Goal: Task Accomplishment & Management: Use online tool/utility

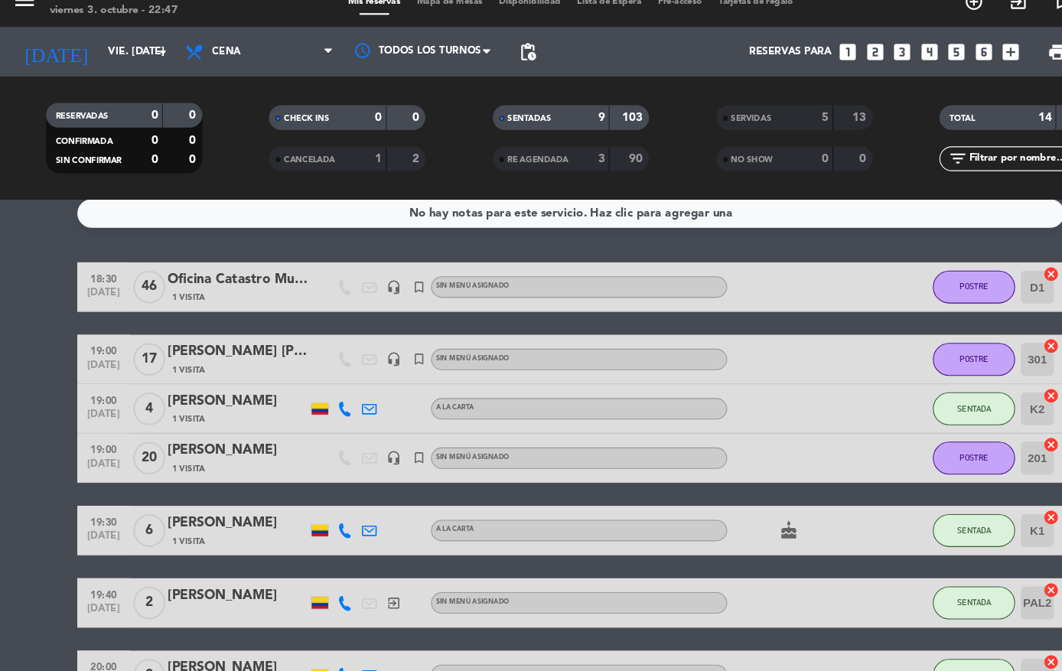
scroll to position [17, 0]
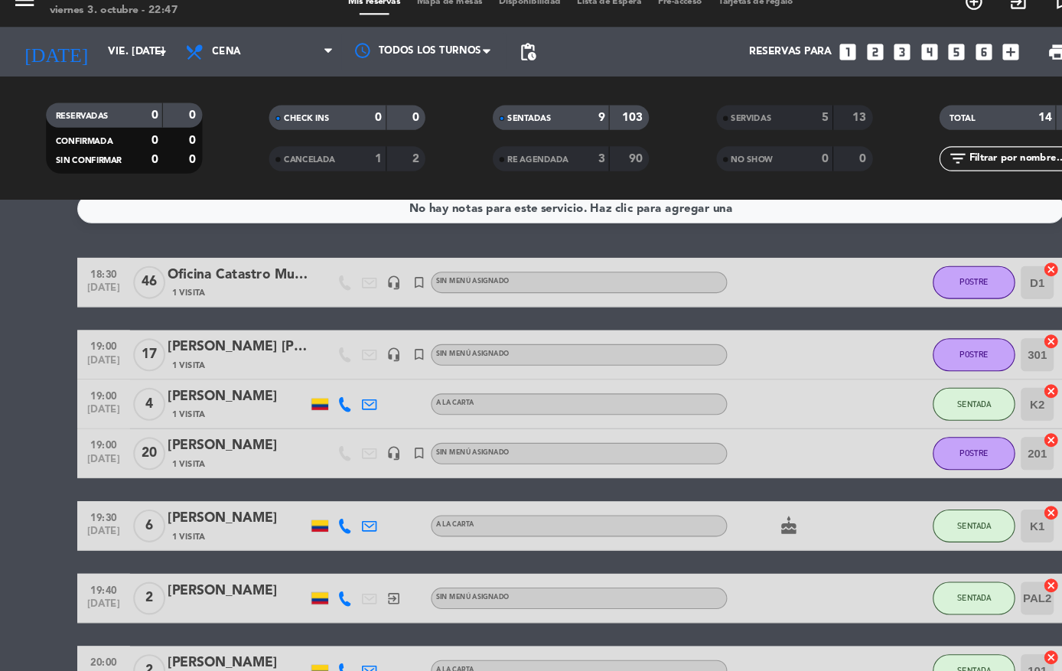
click at [592, 125] on strong "103" at bounding box center [588, 130] width 21 height 11
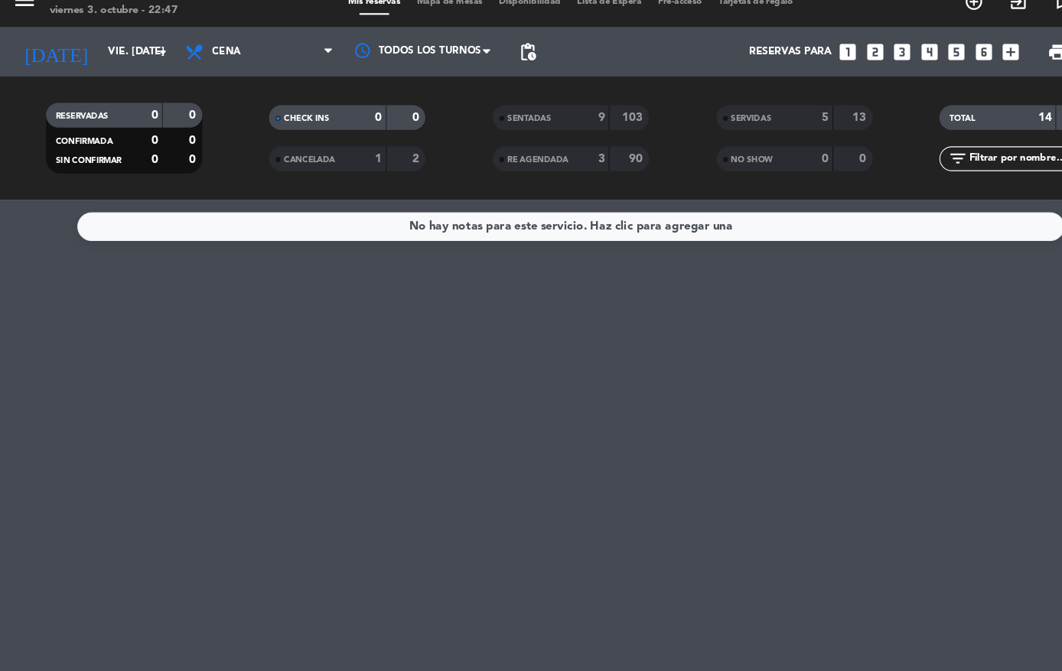
scroll to position [0, 0]
click at [952, 119] on div "TOTAL 14 116" at bounding box center [946, 130] width 145 height 23
click at [906, 122] on div "TOTAL" at bounding box center [912, 131] width 70 height 18
click at [560, 119] on div "SENTADAS 9 103" at bounding box center [530, 130] width 145 height 23
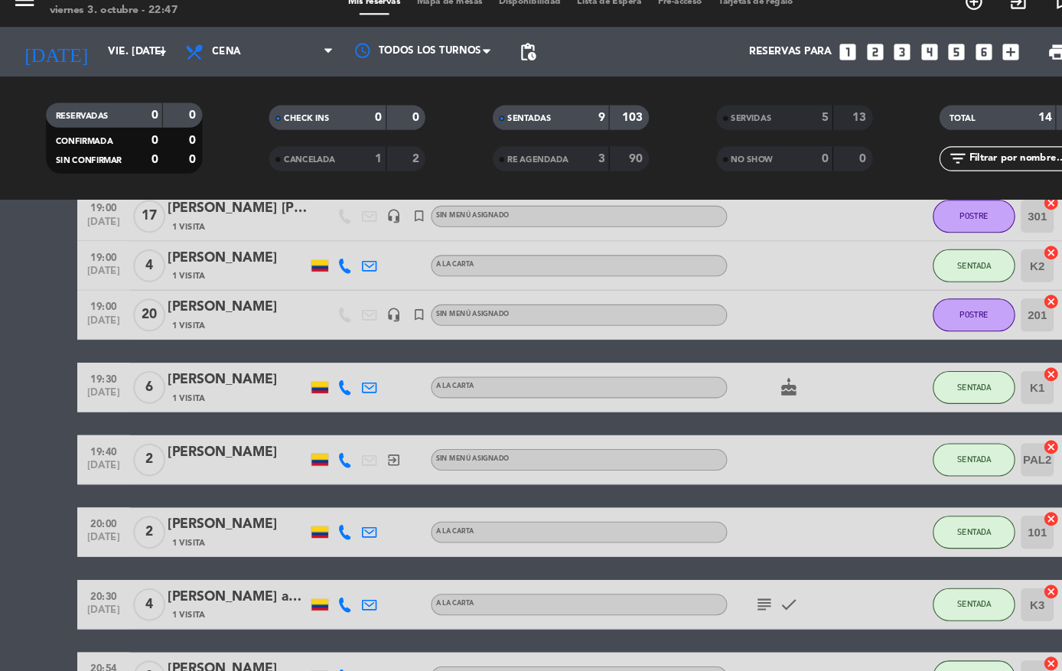
scroll to position [142, 0]
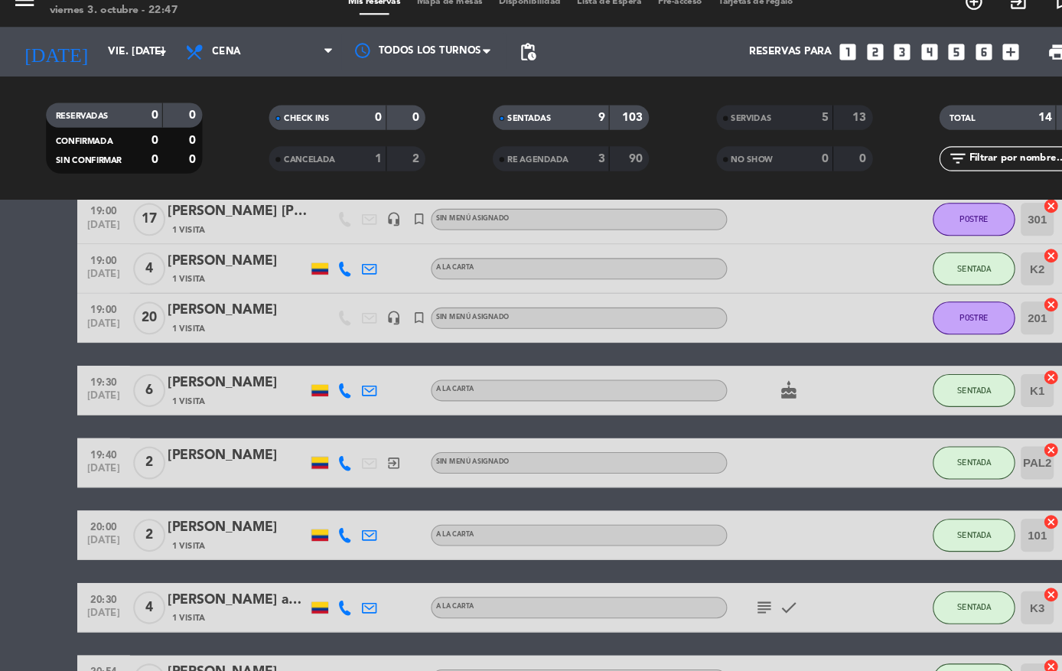
click at [805, 125] on strong "13" at bounding box center [799, 130] width 15 height 11
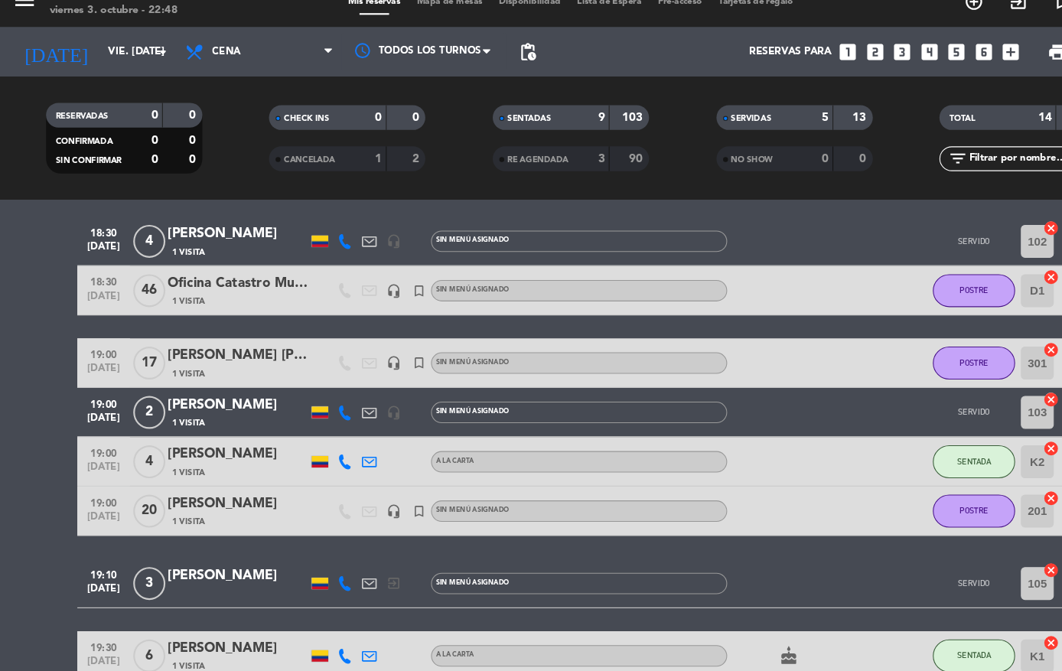
scroll to position [192, 0]
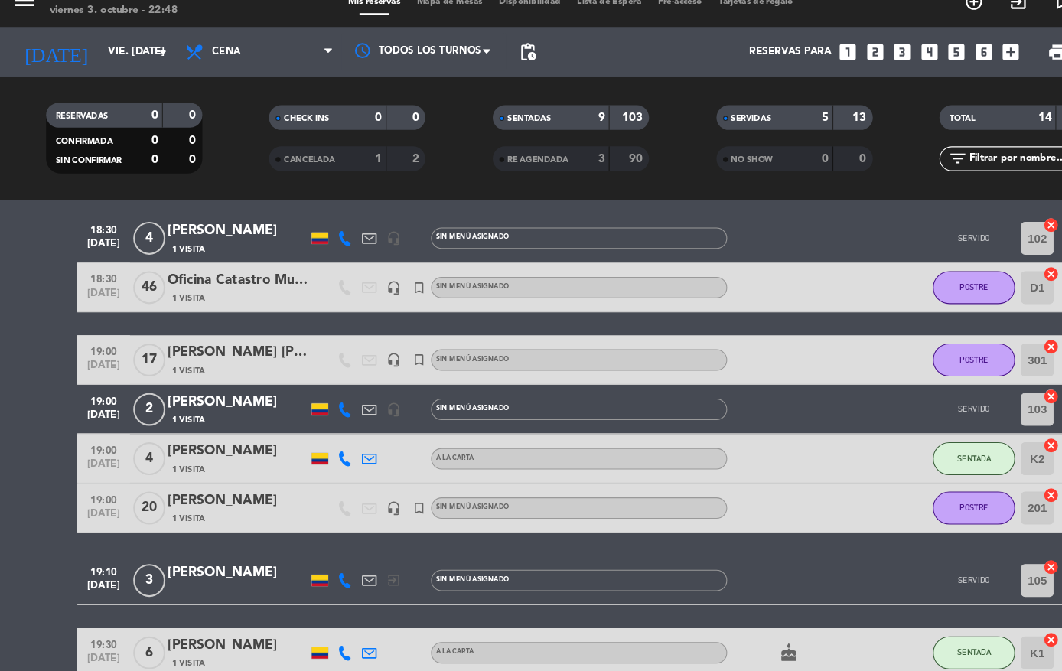
click at [780, 122] on div "13" at bounding box center [793, 131] width 29 height 18
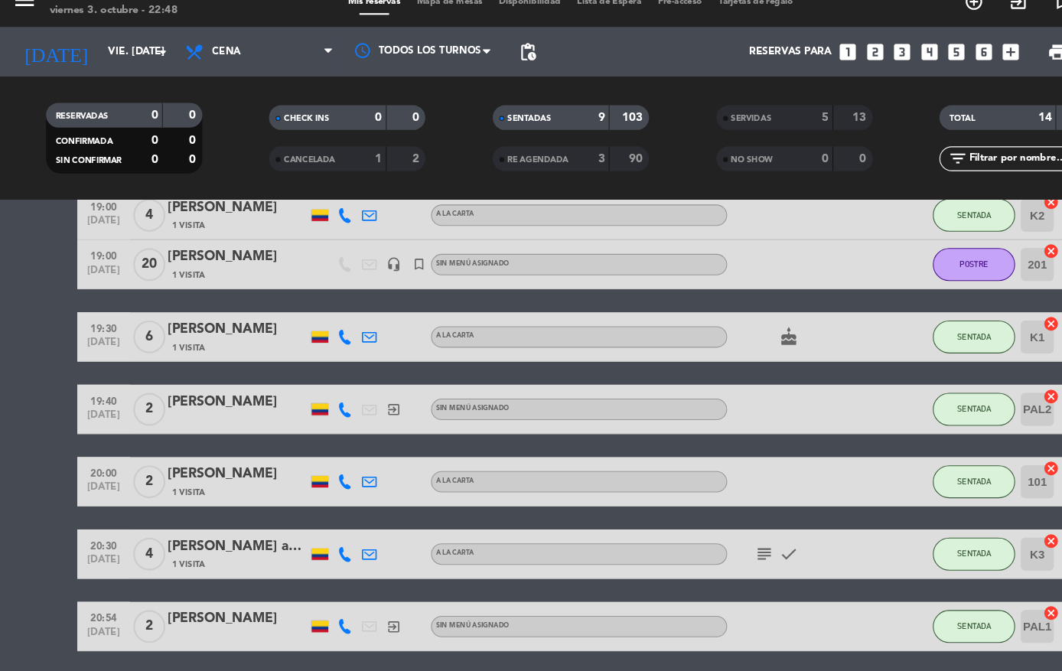
click at [579, 119] on div "SENTADAS 9 103" at bounding box center [530, 130] width 145 height 23
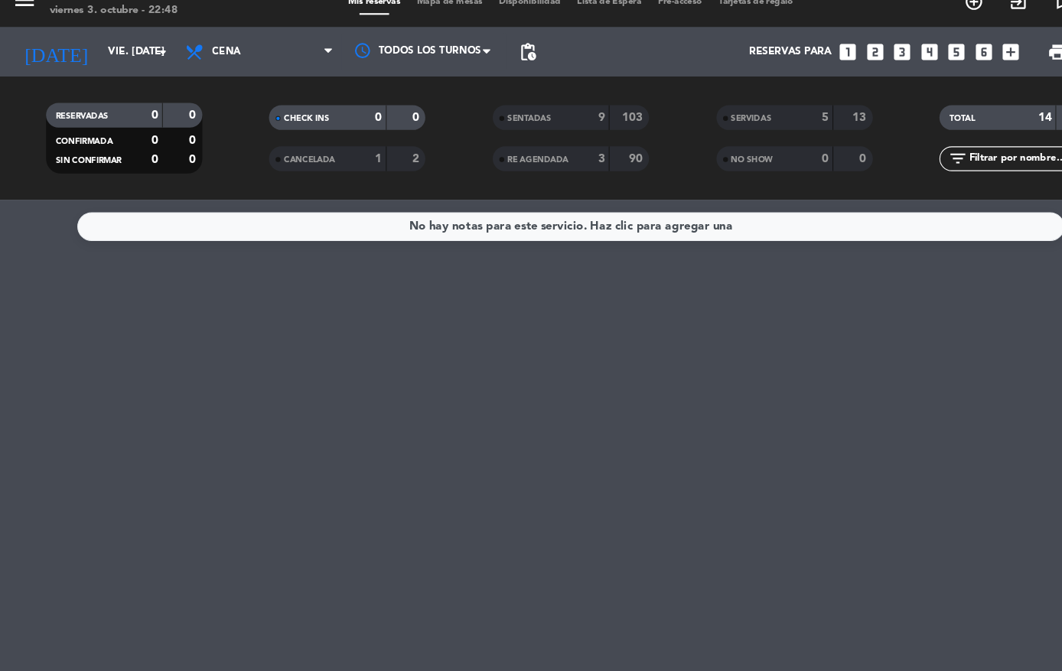
click at [932, 122] on div "TOTAL" at bounding box center [912, 131] width 70 height 18
click at [906, 127] on span "TOTAL" at bounding box center [895, 131] width 24 height 8
click at [984, 119] on div "TOTAL 14 116" at bounding box center [946, 130] width 145 height 23
click at [980, 119] on div "TOTAL 14 116" at bounding box center [946, 130] width 145 height 23
click at [794, 125] on strong "13" at bounding box center [799, 130] width 15 height 11
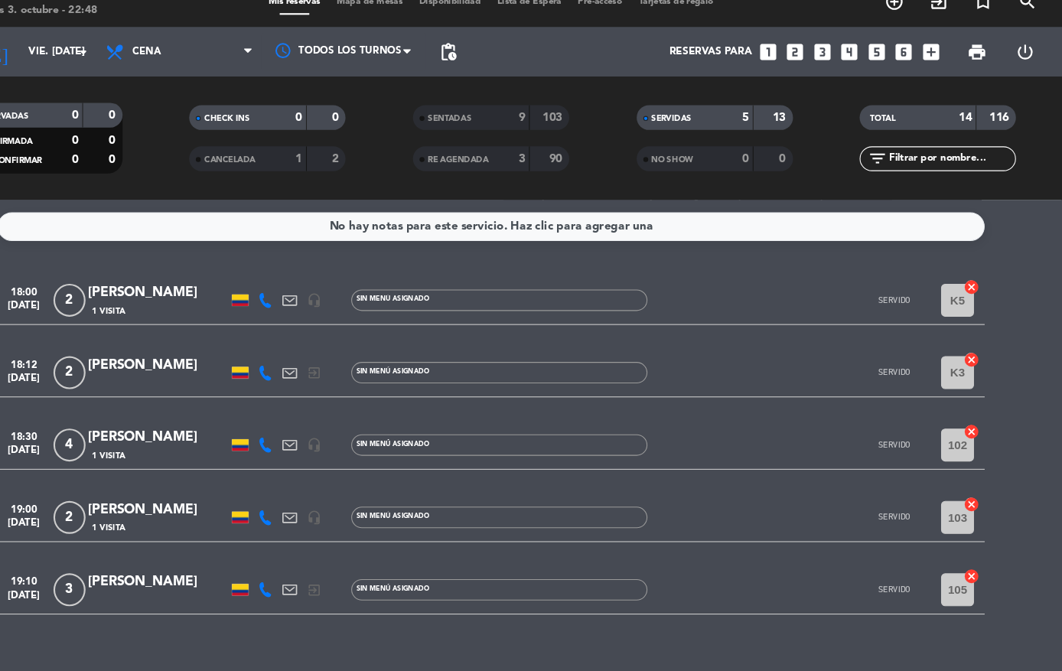
click at [718, 119] on div "SERVIDAS 5 13" at bounding box center [738, 130] width 145 height 23
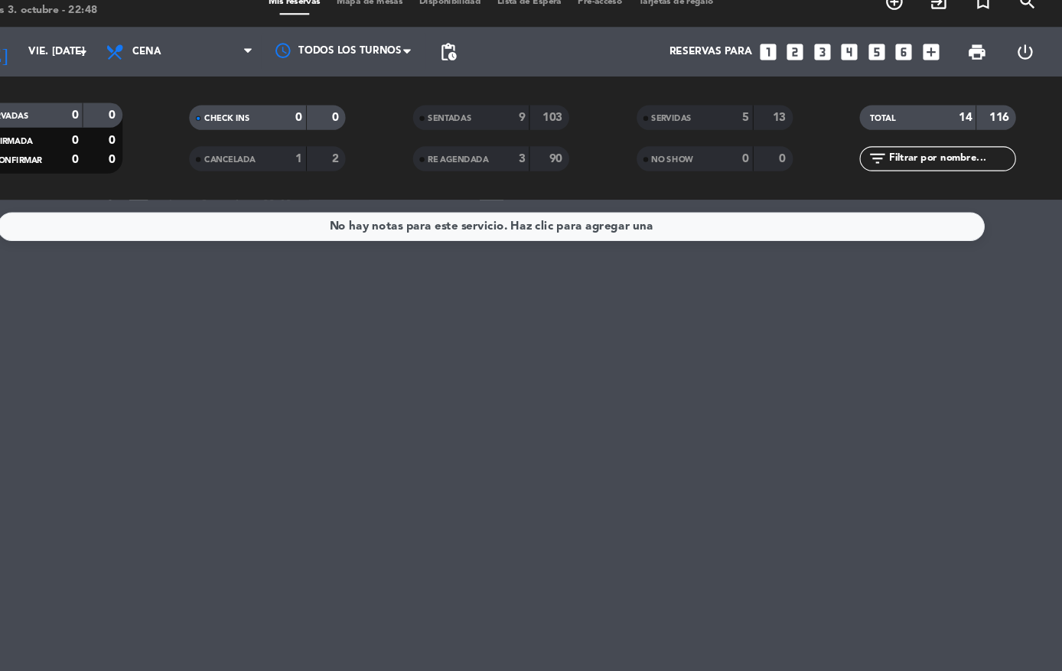
click at [571, 122] on div "103" at bounding box center [585, 131] width 29 height 18
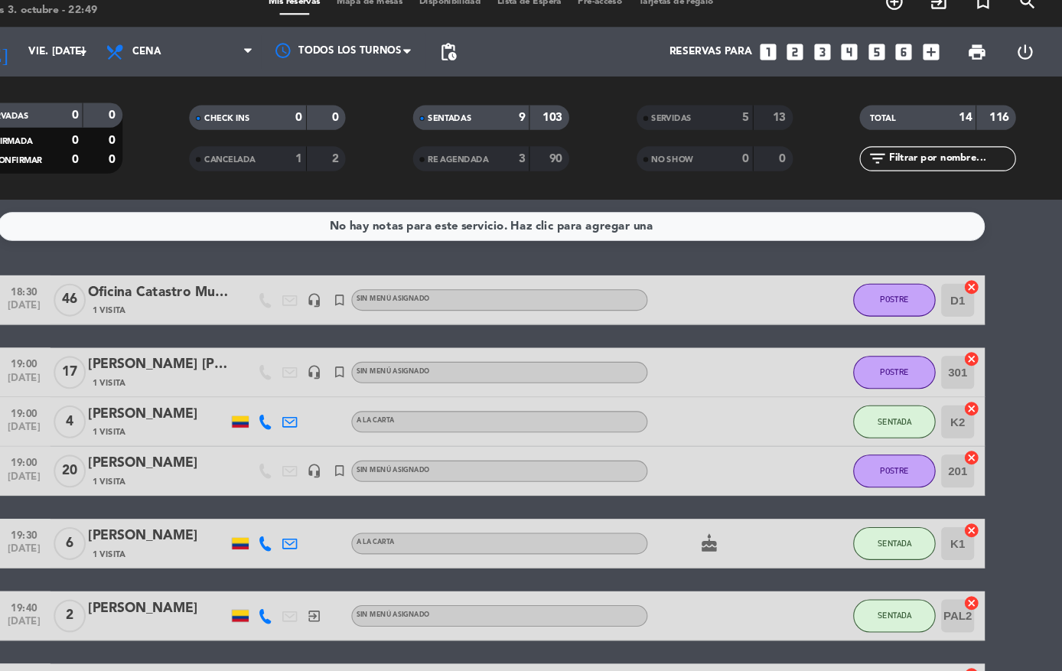
click at [867, 398] on button "SENTADA" at bounding box center [905, 413] width 76 height 31
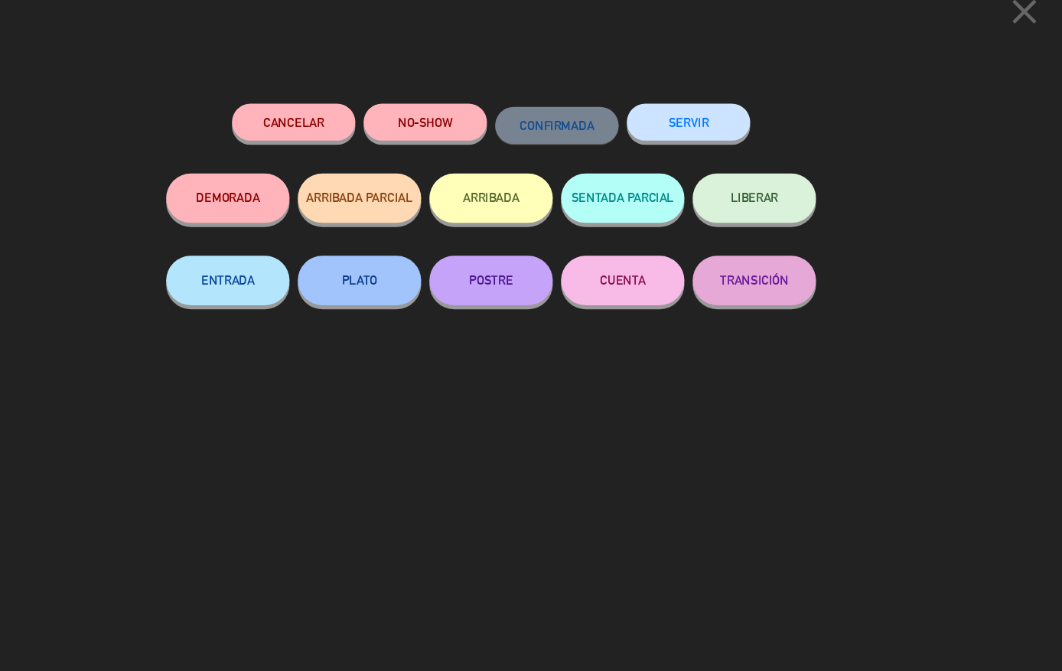
click at [753, 198] on span "LIBERAR" at bounding box center [775, 204] width 44 height 13
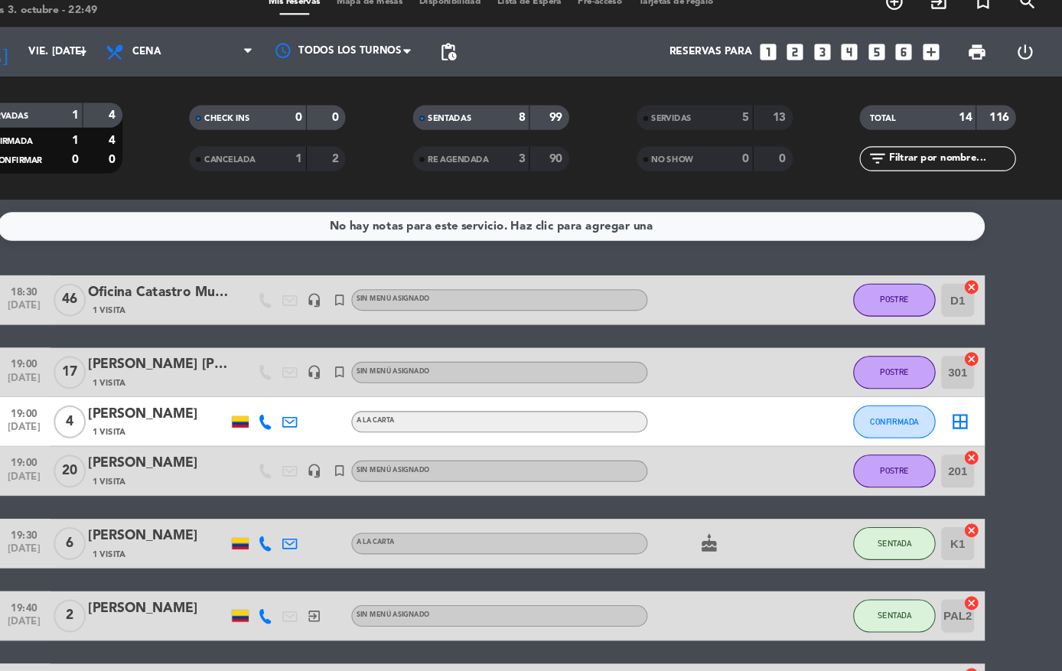
click at [884, 408] on span "CONFIRMADA" at bounding box center [906, 412] width 45 height 8
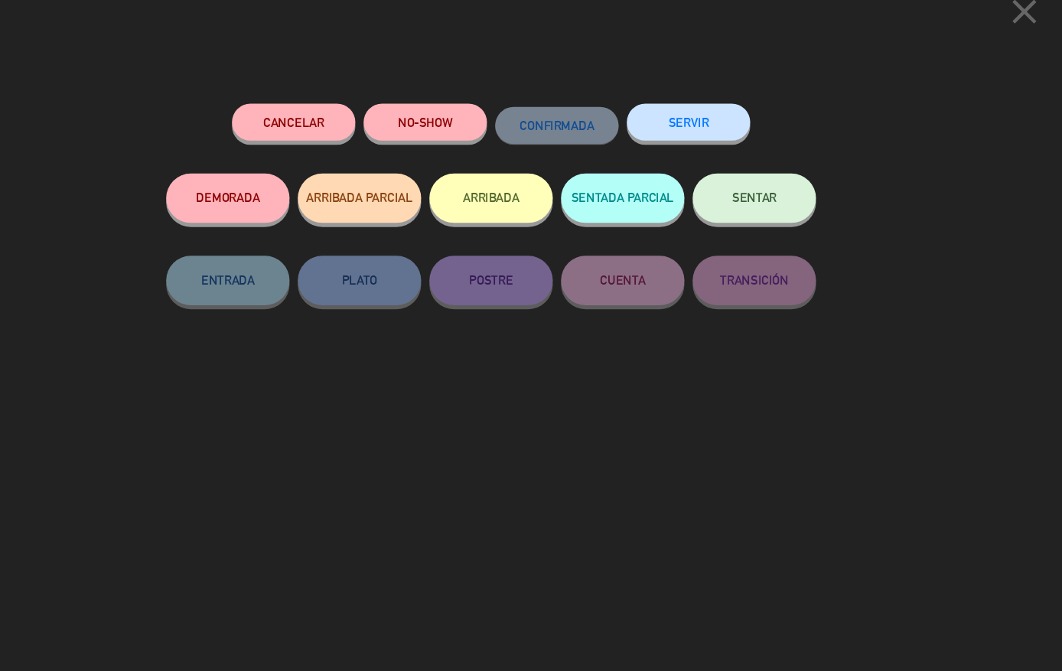
click at [657, 117] on button "SERVIR" at bounding box center [714, 134] width 115 height 34
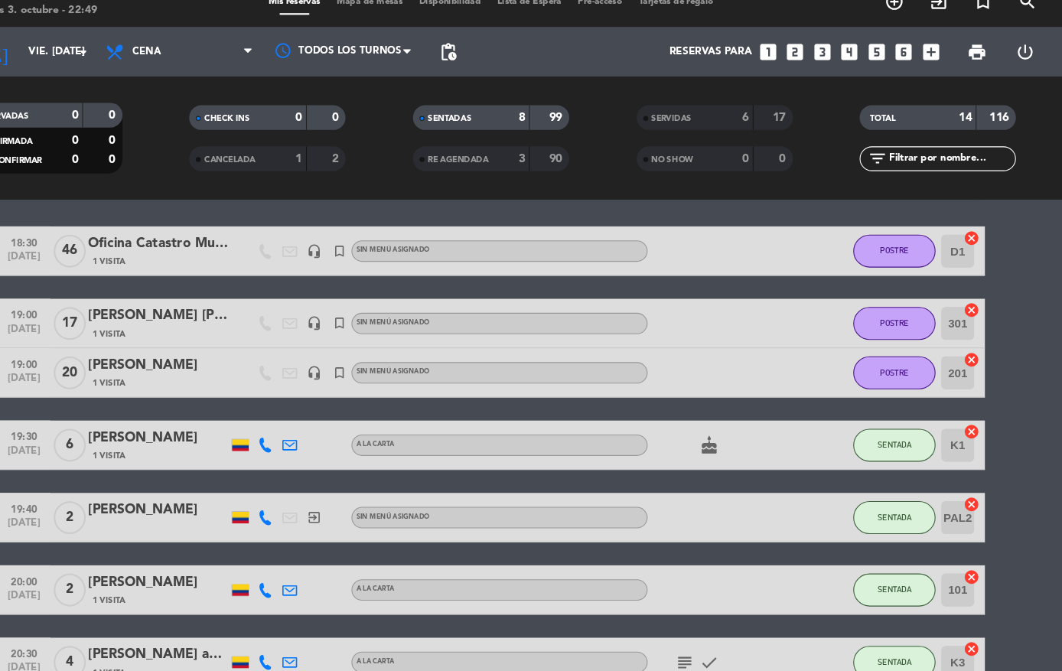
scroll to position [47, 0]
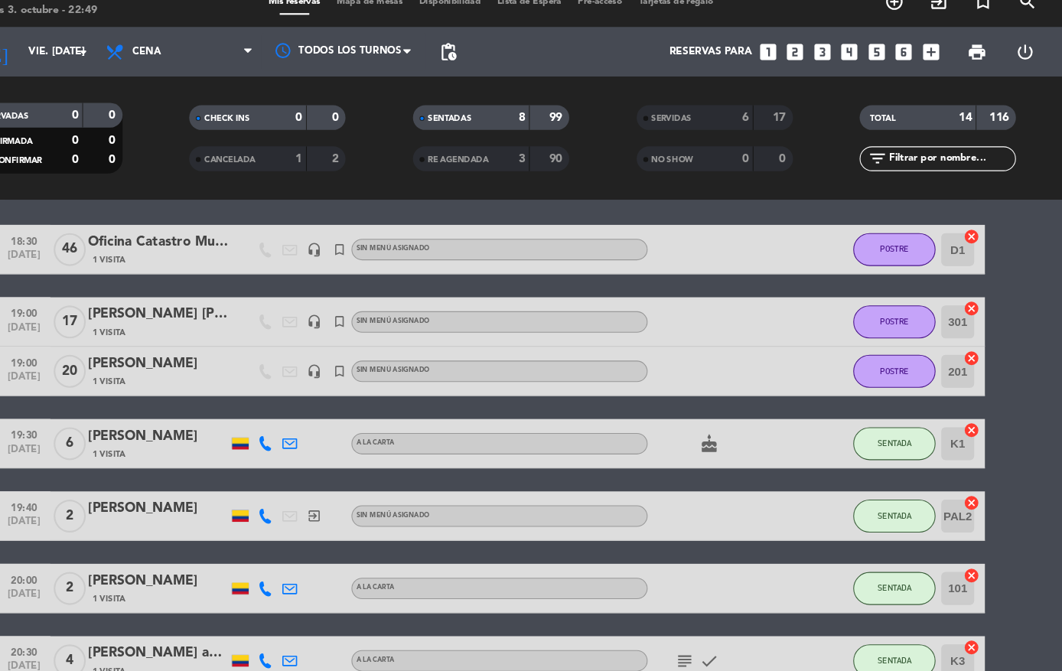
click at [890, 428] on span "SENTADA" at bounding box center [905, 432] width 31 height 8
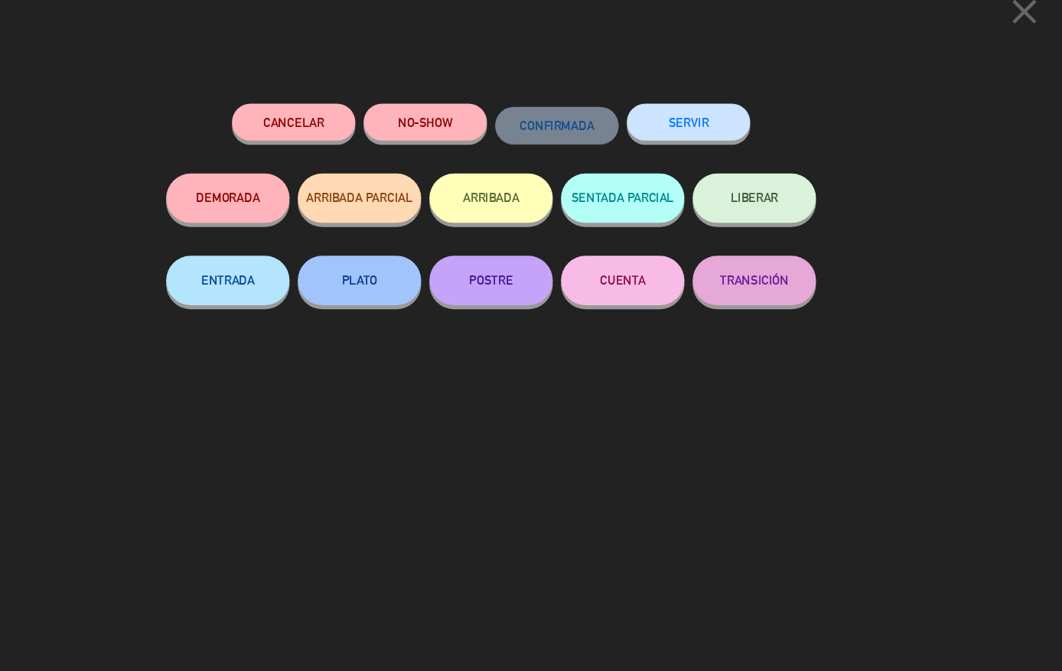
click at [657, 117] on button "SERVIR" at bounding box center [714, 134] width 115 height 34
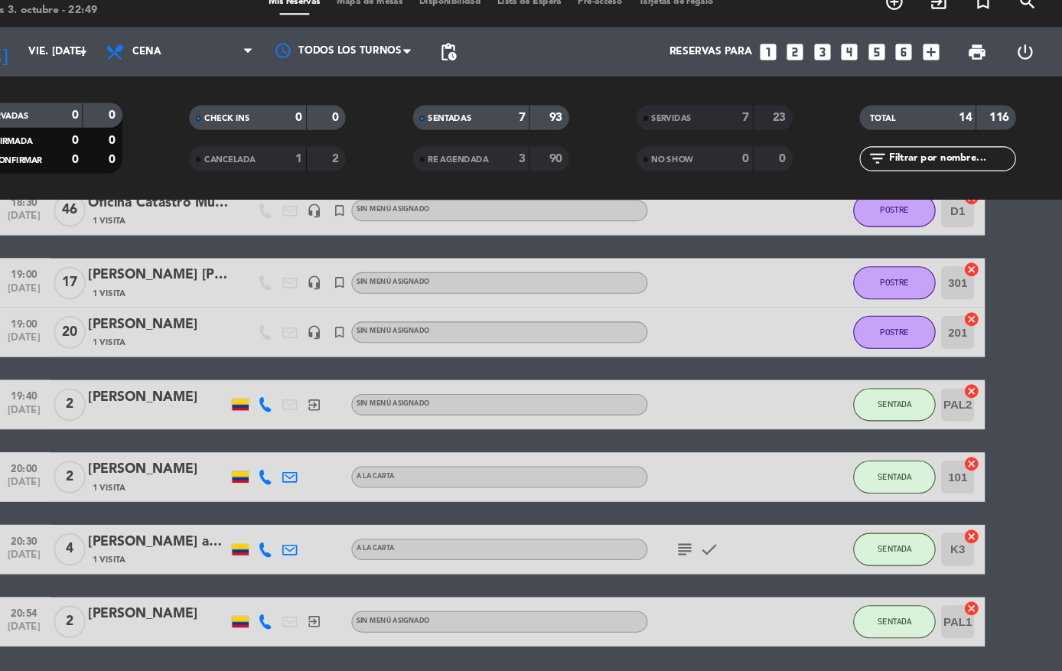
scroll to position [83, 0]
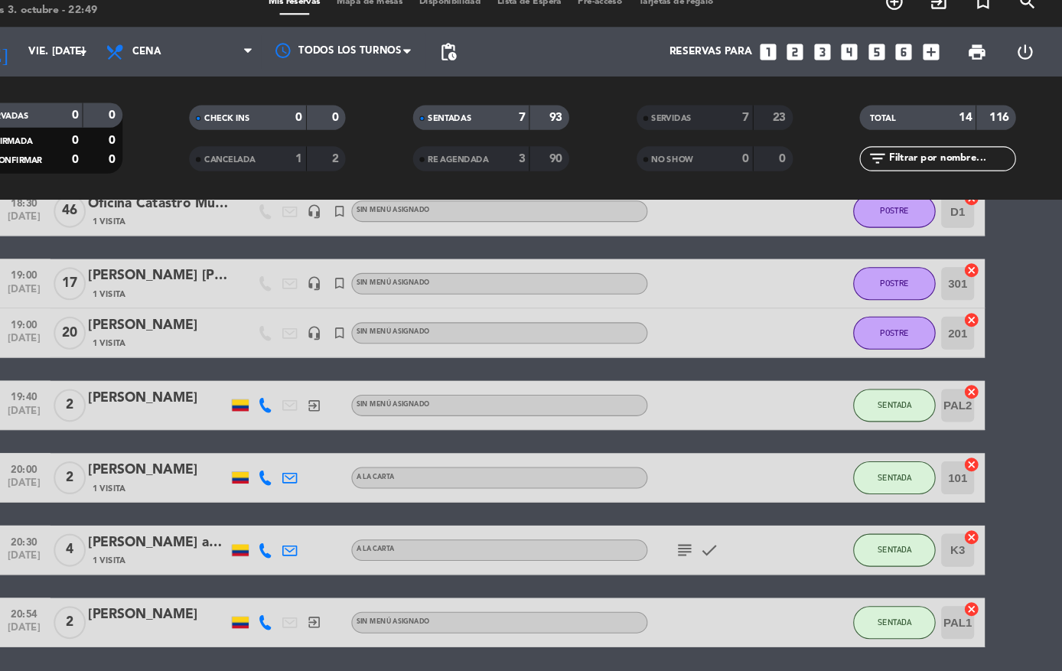
click at [890, 393] on span "SENTADA" at bounding box center [905, 397] width 31 height 8
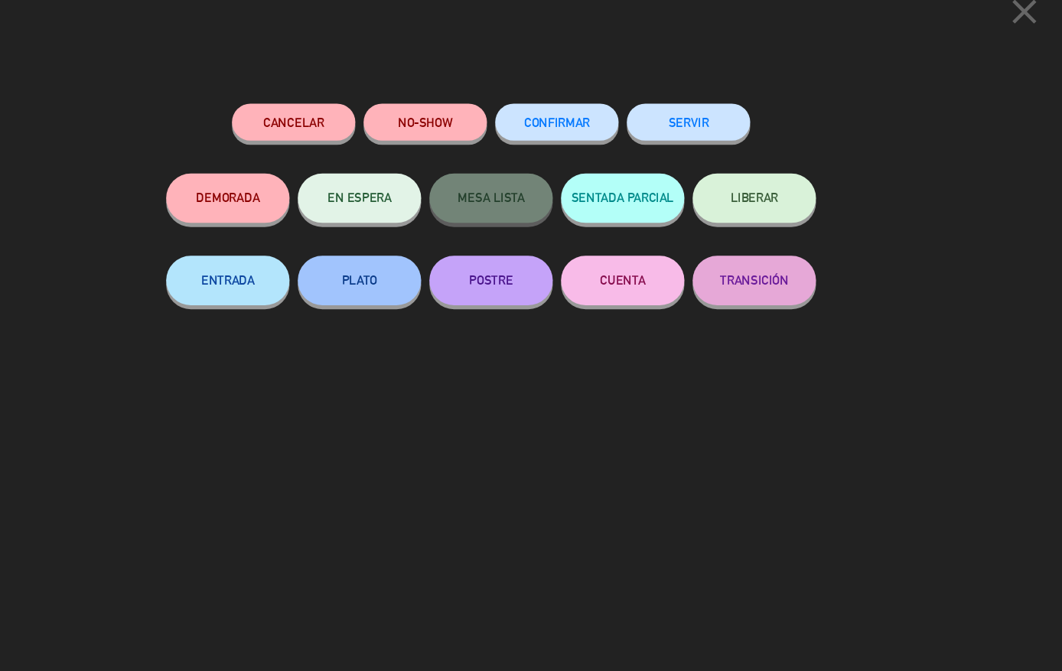
click at [657, 117] on button "SERVIR" at bounding box center [714, 134] width 115 height 34
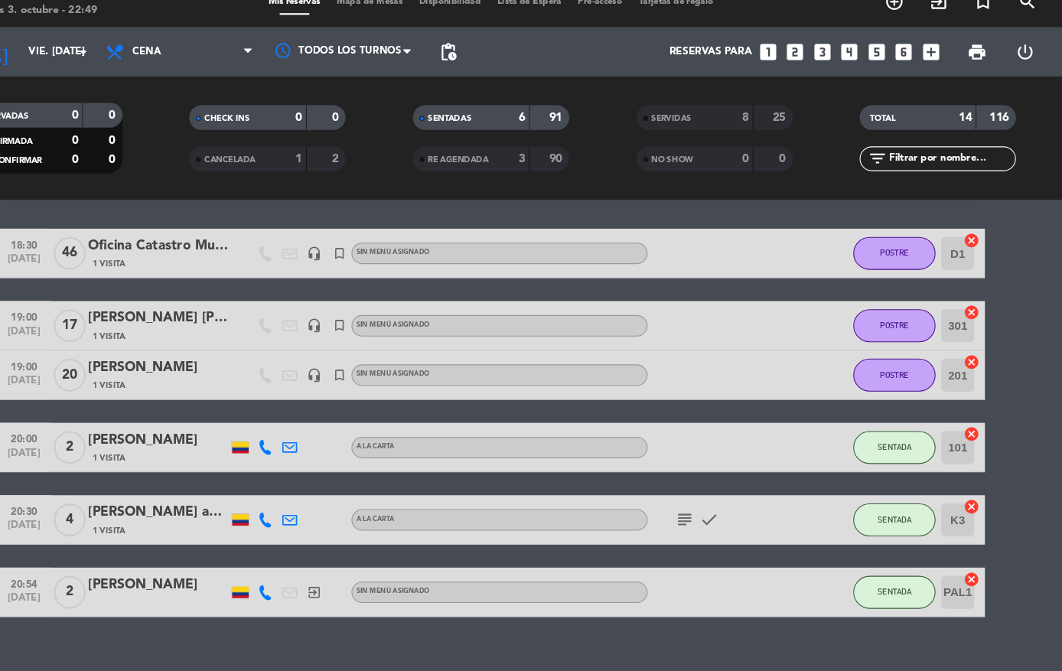
scroll to position [15, 0]
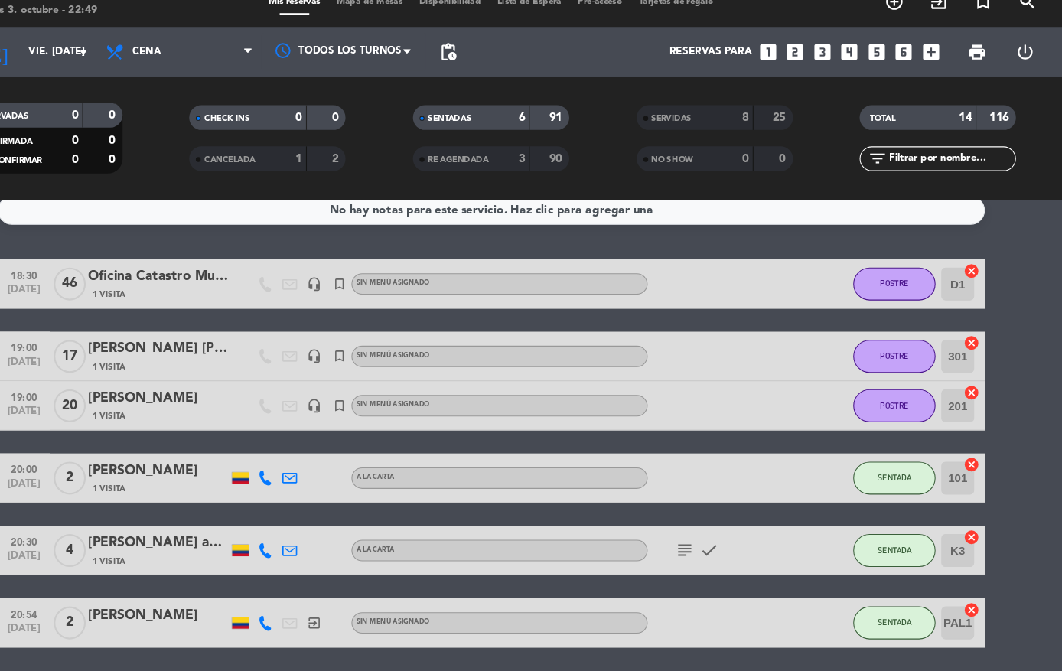
click at [867, 450] on button "SENTADA" at bounding box center [905, 465] width 76 height 31
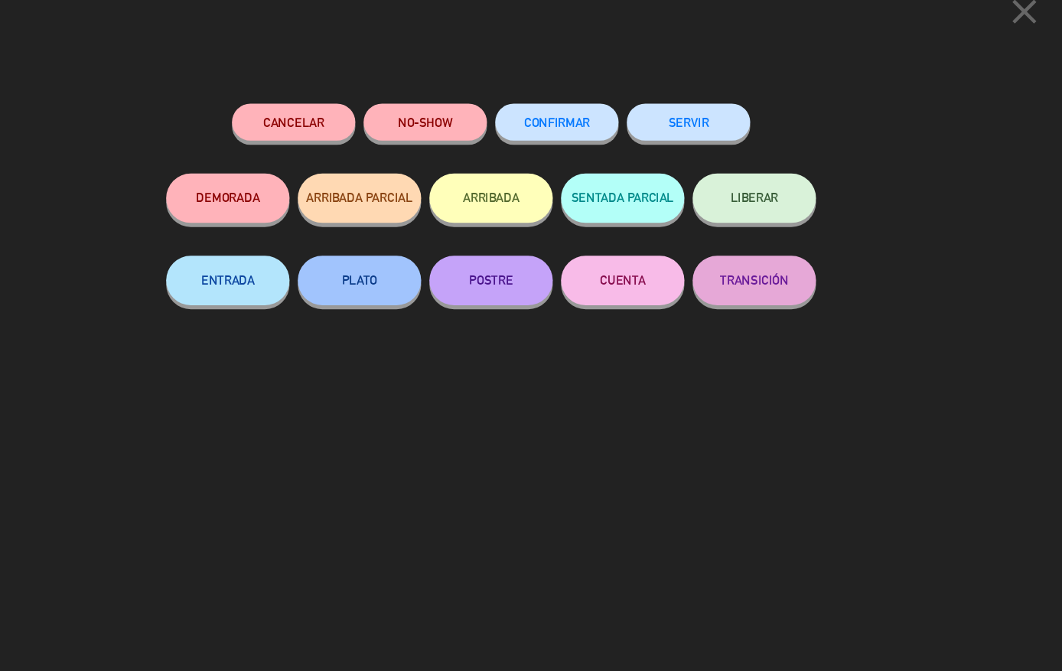
click at [665, 117] on button "SERVIR" at bounding box center [714, 134] width 115 height 34
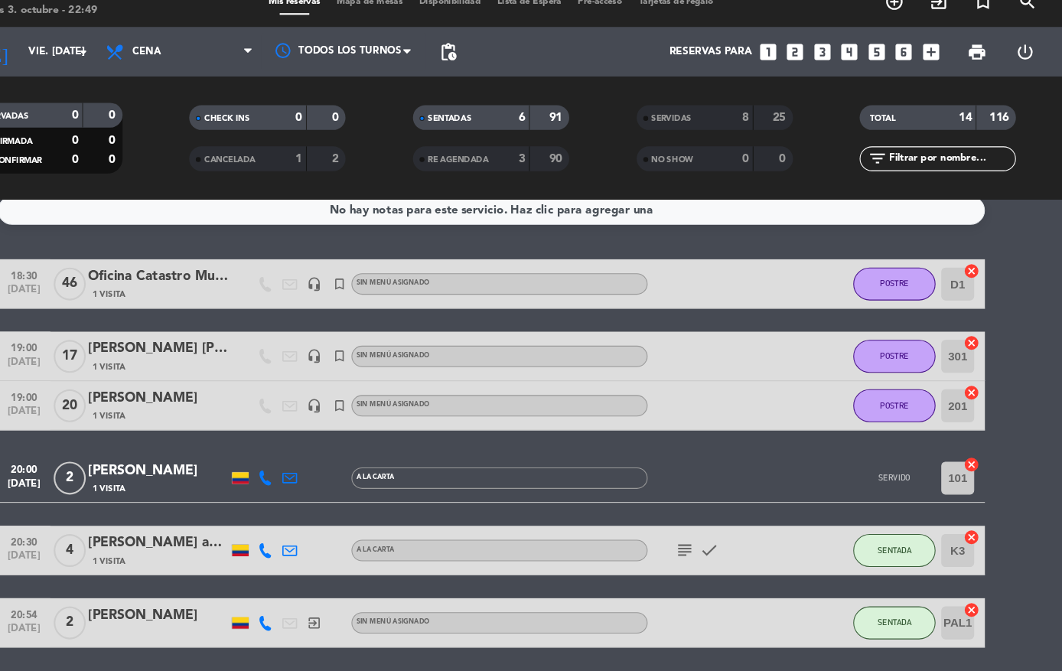
scroll to position [0, 0]
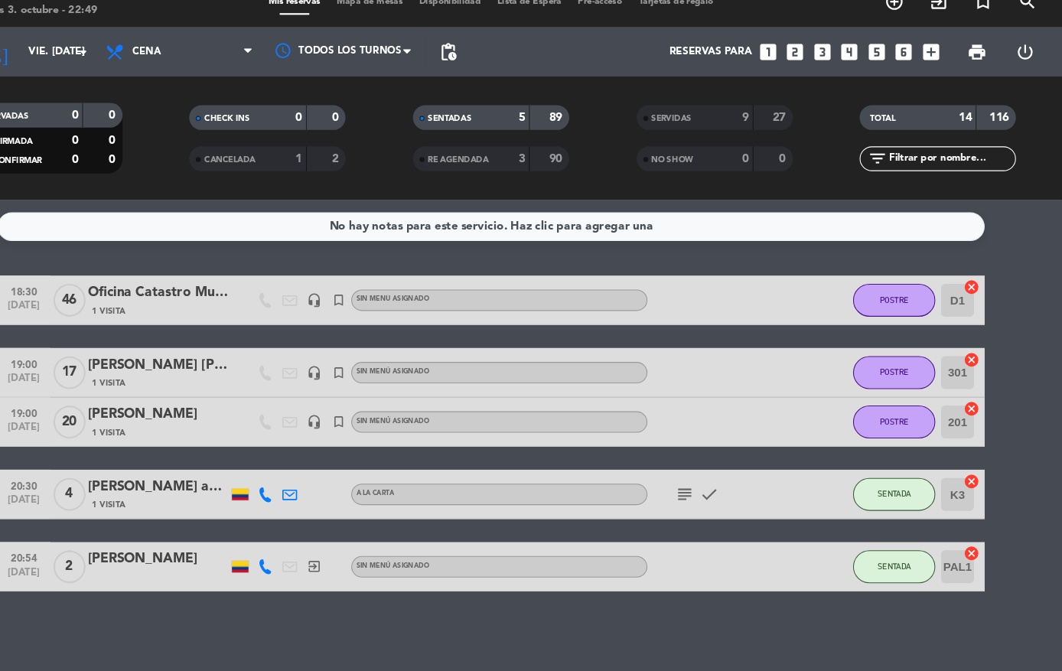
click at [890, 476] on span "SENTADA" at bounding box center [905, 480] width 31 height 8
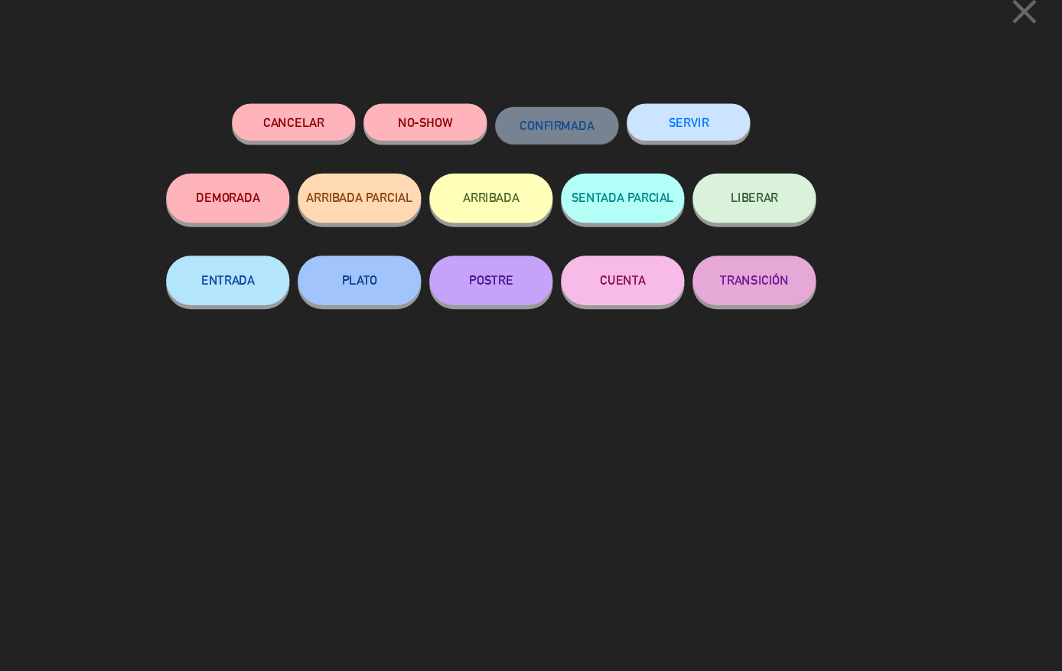
click at [663, 117] on button "SERVIR" at bounding box center [714, 134] width 115 height 34
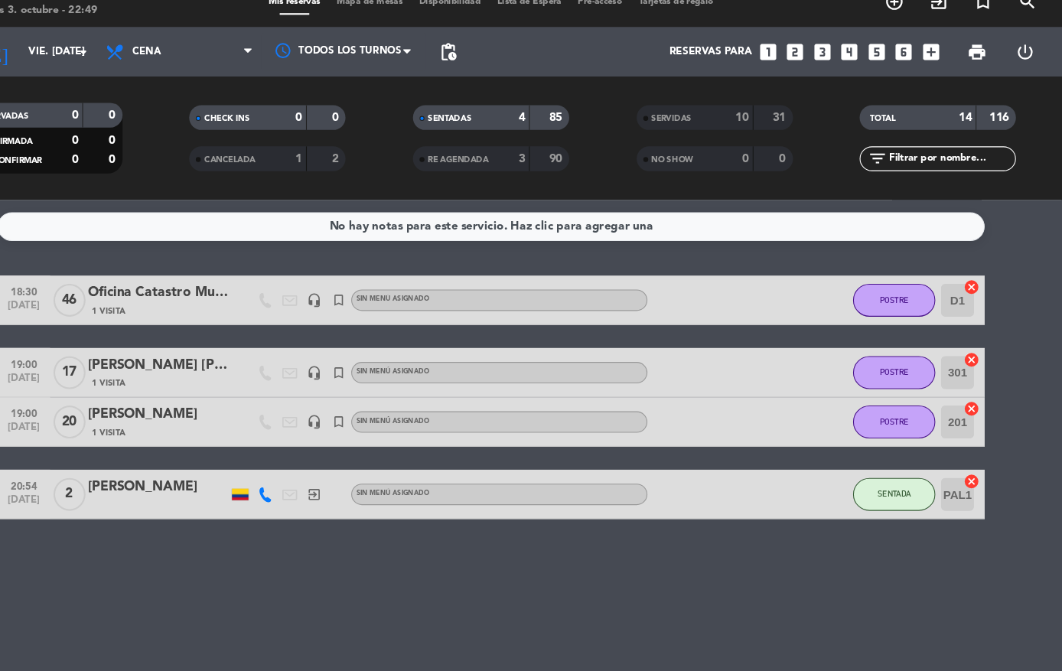
click at [867, 465] on button "SENTADA" at bounding box center [905, 480] width 76 height 31
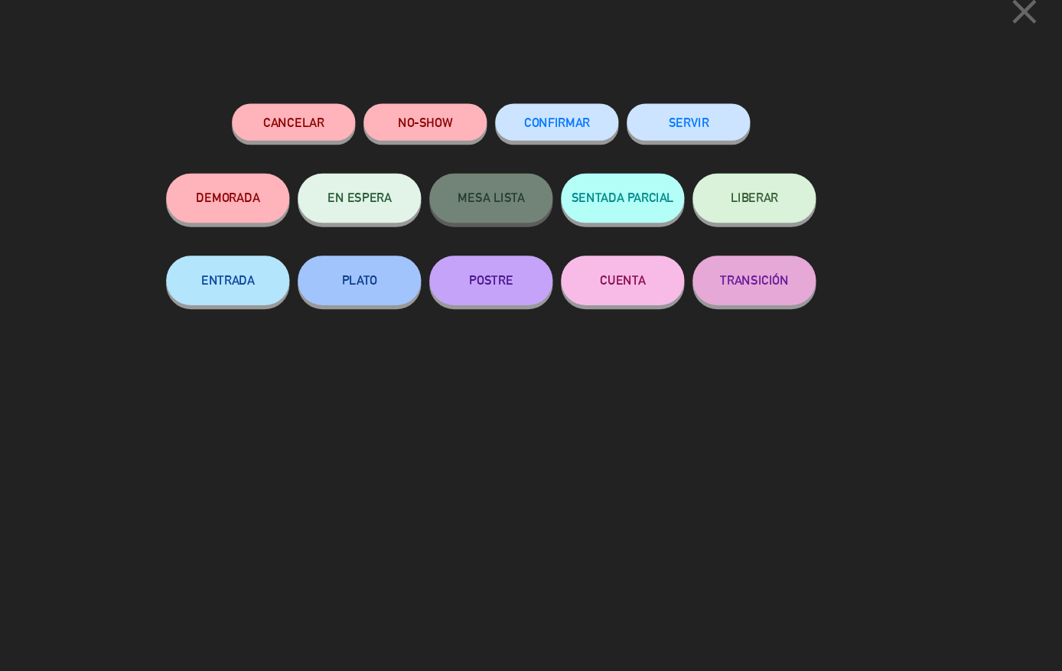
click at [657, 117] on button "SERVIR" at bounding box center [714, 134] width 115 height 34
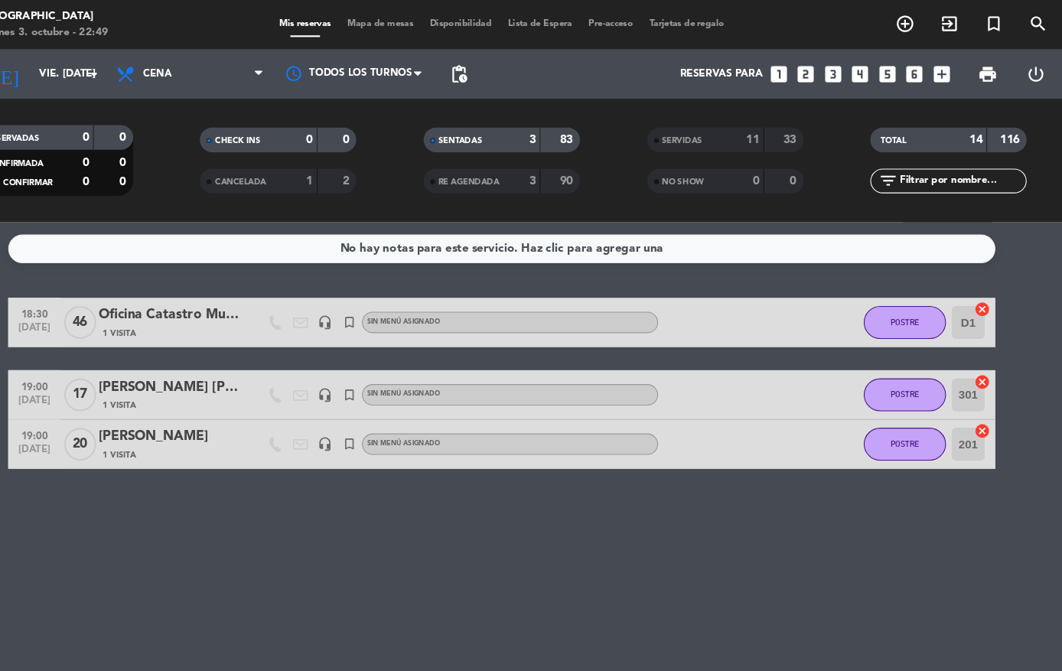
click at [651, 113] on div "SERVIDAS 11 33 NO SHOW 0 0" at bounding box center [739, 149] width 208 height 84
click at [666, 121] on div "SERVIDAS 11 33" at bounding box center [738, 130] width 145 height 23
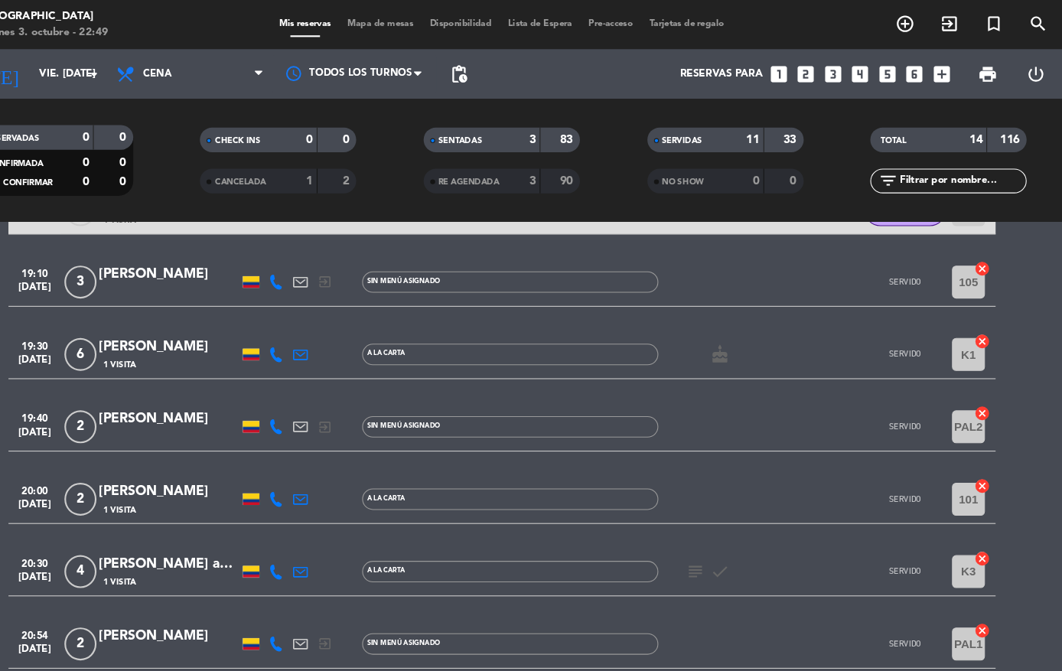
scroll to position [490, 0]
click at [156, 386] on div "[PERSON_NAME]" at bounding box center [221, 391] width 130 height 20
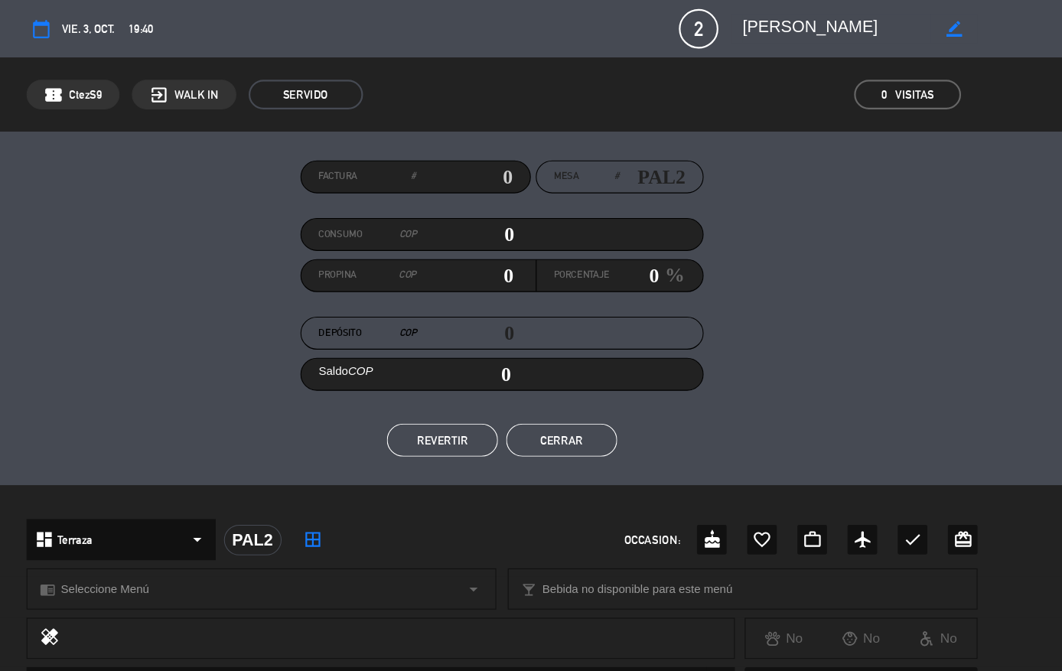
click at [432, 400] on button "REVERTIR" at bounding box center [475, 409] width 103 height 31
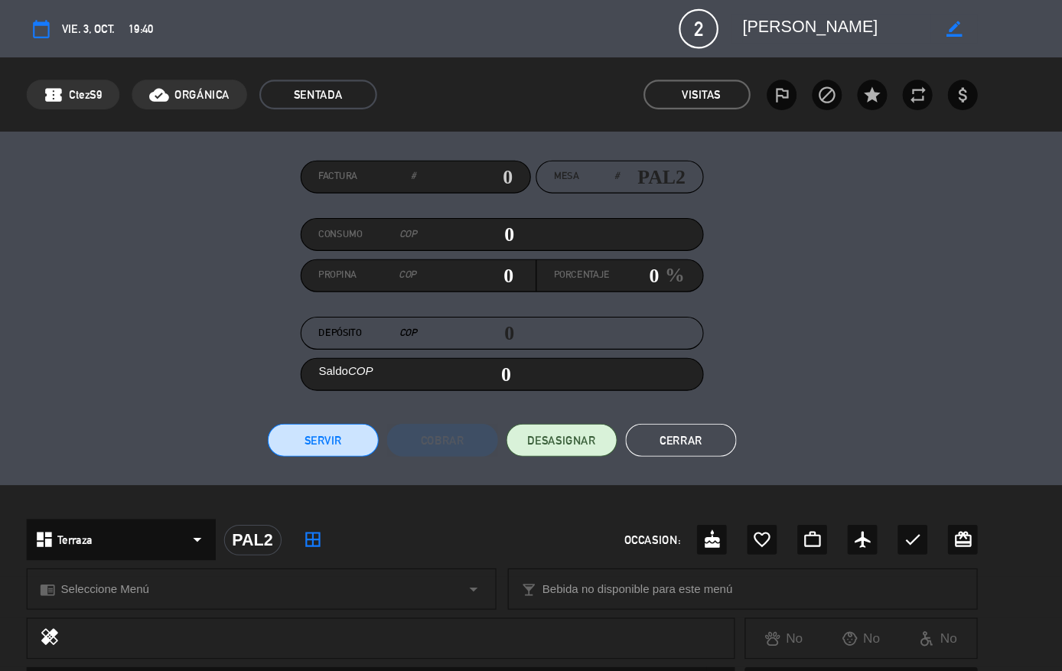
click at [646, 395] on button "Cerrar" at bounding box center [697, 409] width 103 height 31
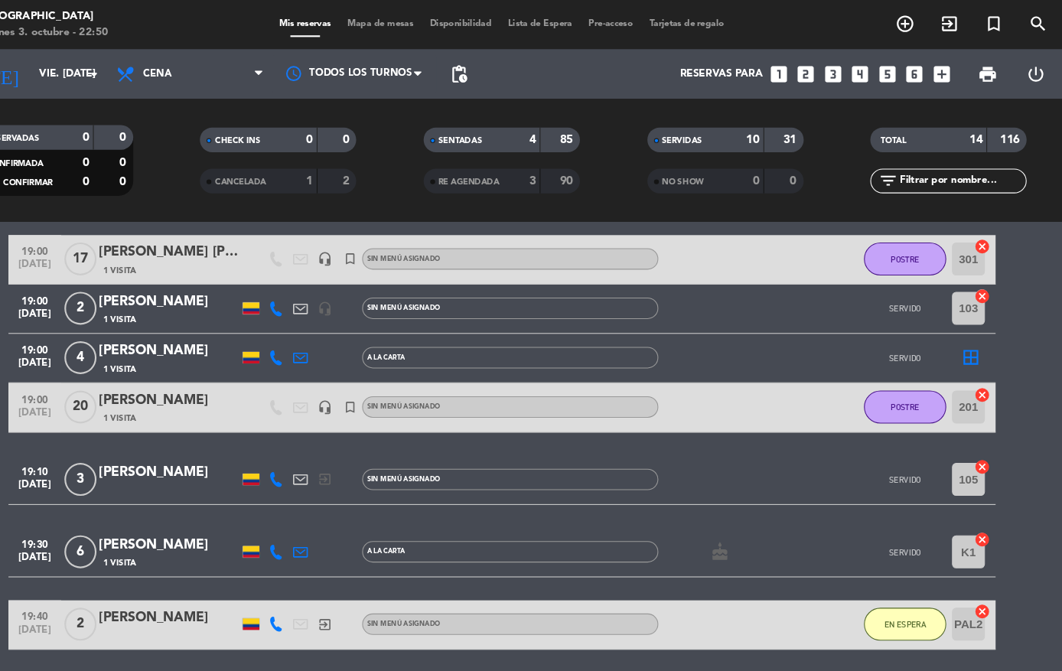
click at [264, 127] on span "CHECK INS" at bounding box center [285, 131] width 42 height 8
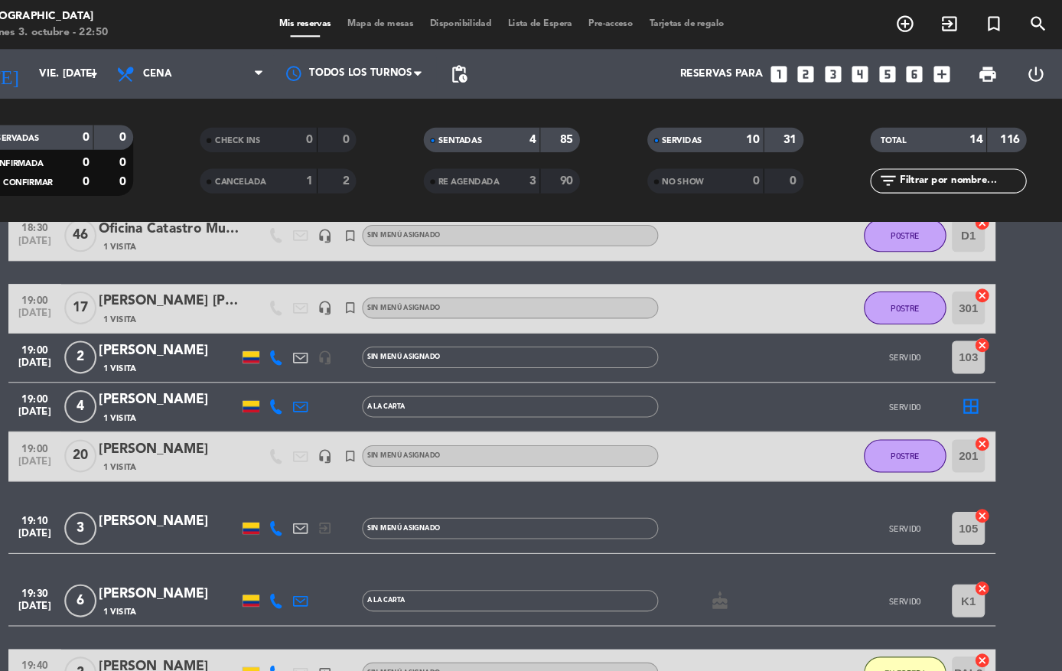
scroll to position [438, 0]
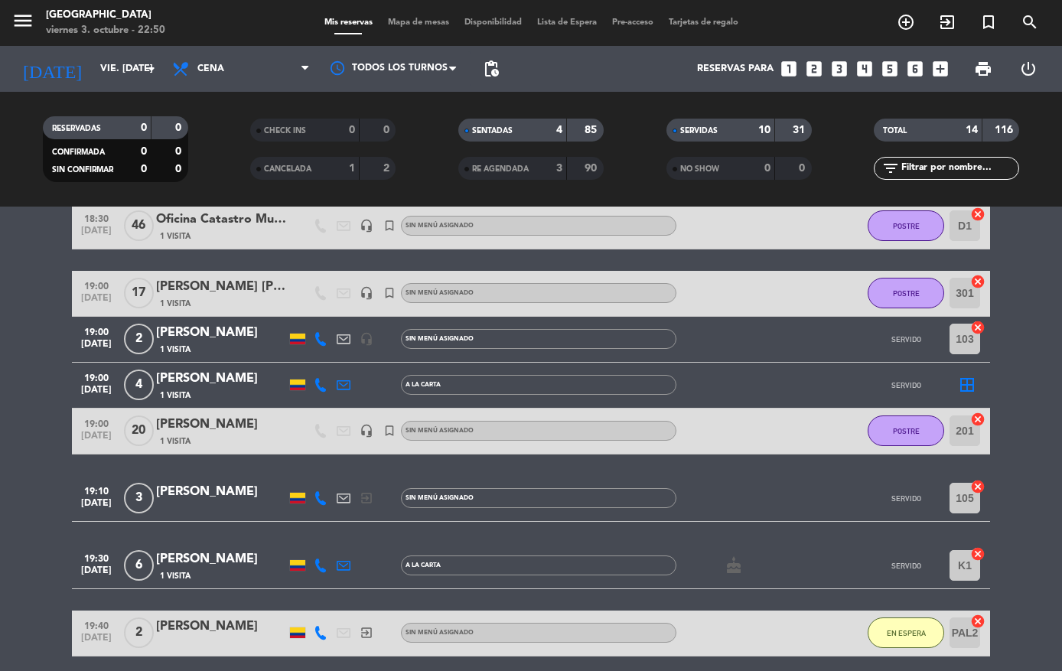
click at [431, 12] on div "menu [GEOGRAPHIC_DATA] viernes 3. octubre - 22:50 Mis reservas Mapa de mesas Di…" at bounding box center [531, 23] width 1062 height 46
click at [409, 20] on span "Mapa de mesas" at bounding box center [418, 22] width 76 height 8
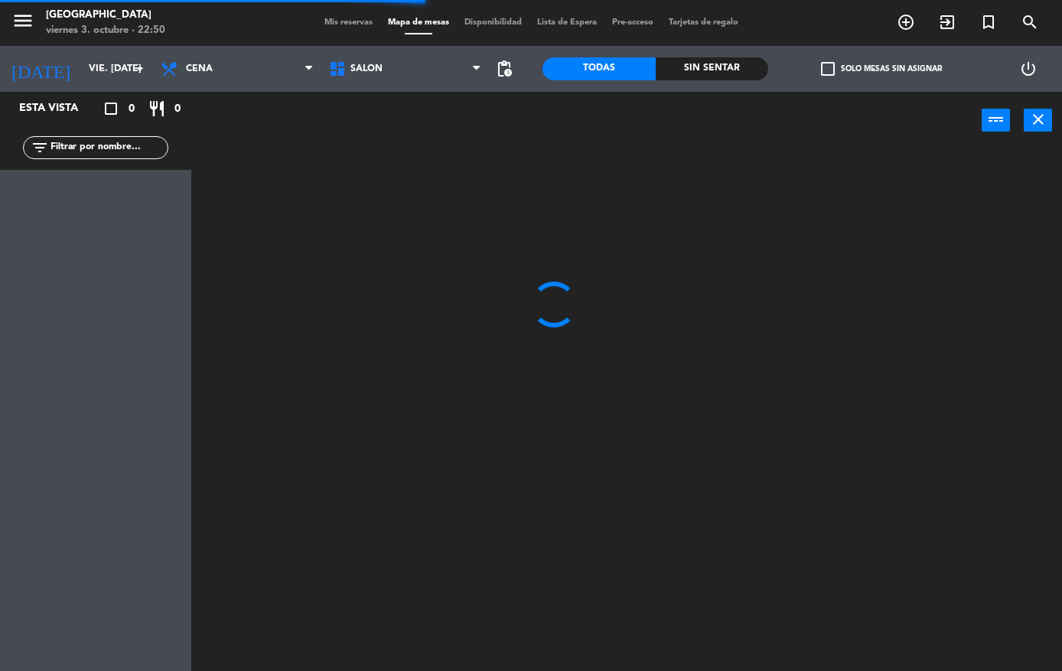
click at [329, 11] on div "menu [GEOGRAPHIC_DATA] viernes 3. octubre - 22:50 Mis reservas Mapa de mesas Di…" at bounding box center [531, 23] width 1062 height 46
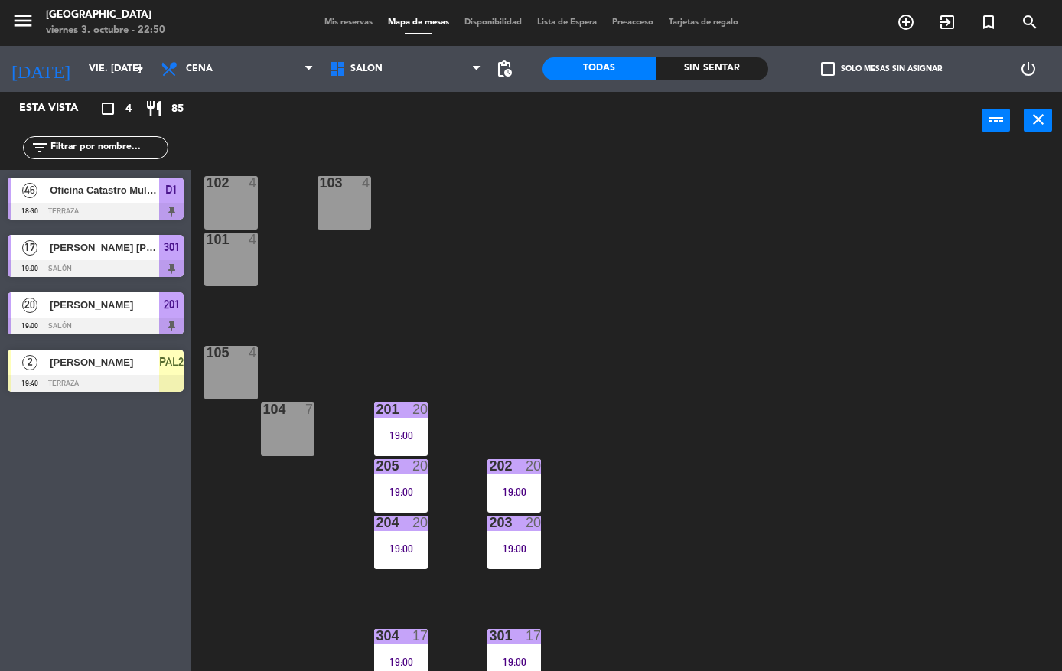
click at [315, 12] on div "menu [GEOGRAPHIC_DATA] viernes 3. octubre - 22:50 Mis reservas Mapa de mesas Di…" at bounding box center [531, 23] width 1062 height 46
click at [998, 666] on div "103 4 102 4 101 4 105 4 201 20 19:00 104 7 202 20 19:00 205 20 19:00 203 20 19:…" at bounding box center [632, 410] width 860 height 522
click at [326, 11] on div "menu [GEOGRAPHIC_DATA] viernes 3. octubre - 22:50 Mis reservas Mapa de mesas Di…" at bounding box center [531, 23] width 1062 height 46
click at [330, 5] on div "menu [GEOGRAPHIC_DATA] viernes 3. octubre - 22:50 Mis reservas Mapa de mesas Di…" at bounding box center [531, 23] width 1062 height 46
click at [327, 24] on span "Mis reservas" at bounding box center [348, 22] width 63 height 8
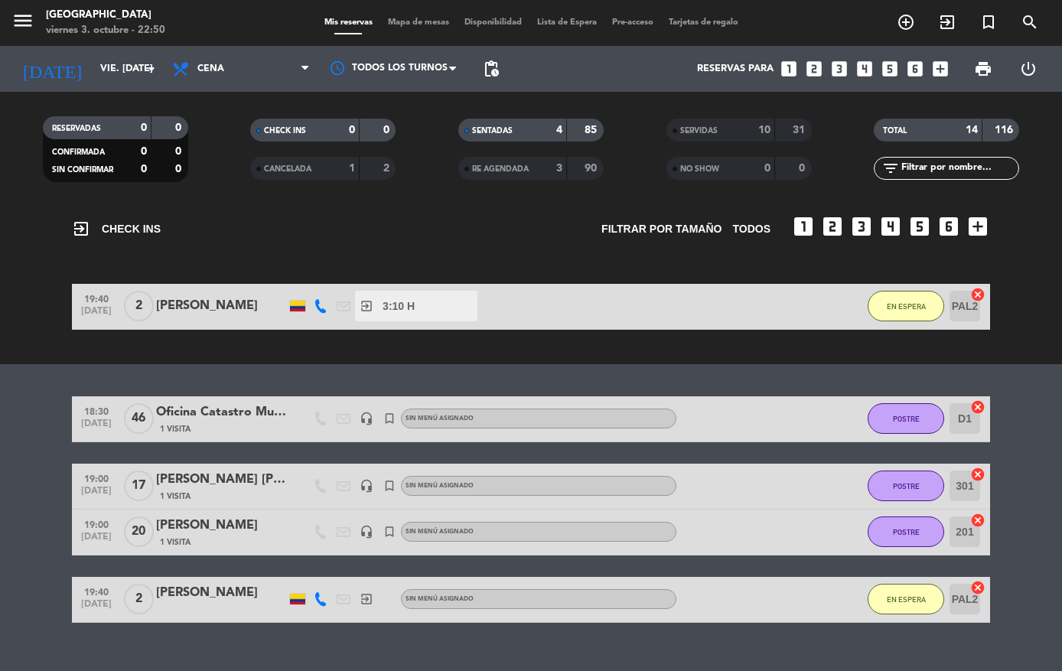
scroll to position [63, 0]
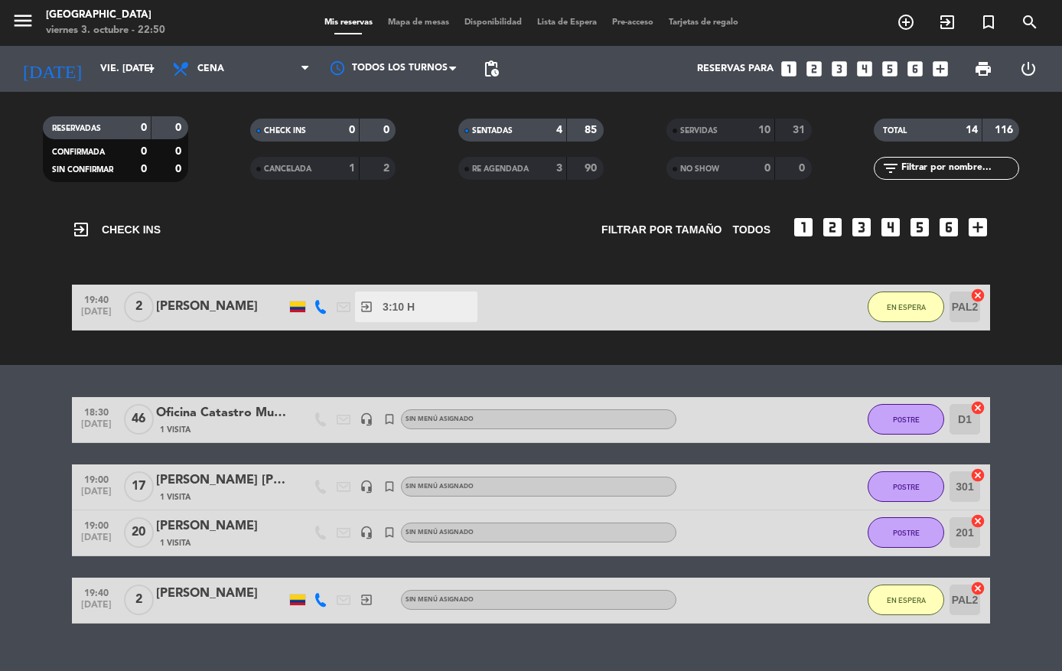
click at [909, 300] on button "EN ESPERA" at bounding box center [905, 306] width 76 height 31
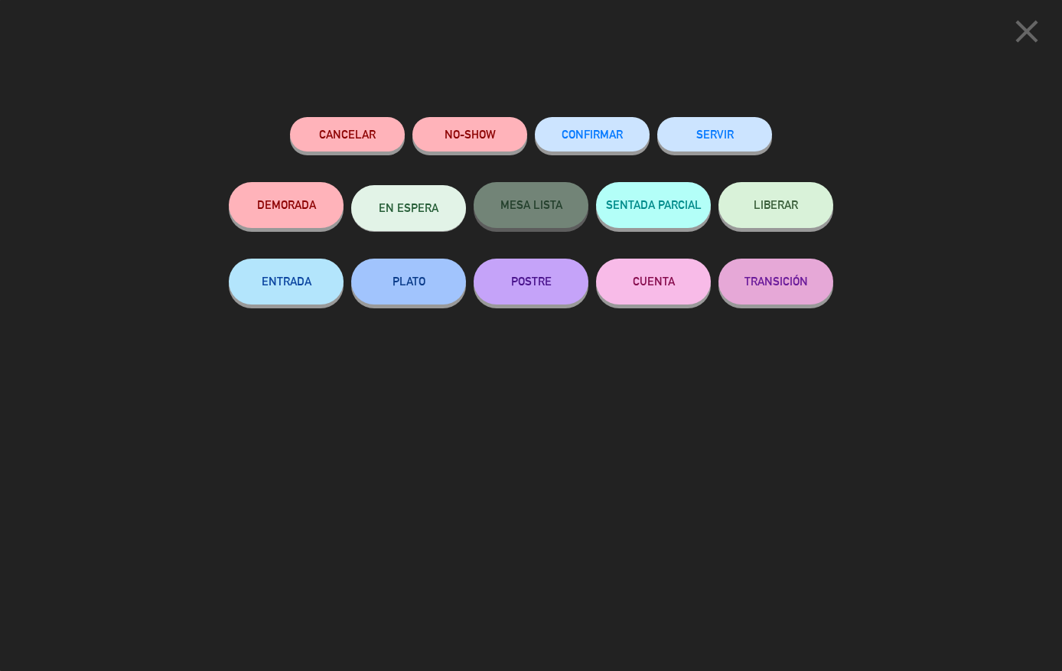
click at [1001, 282] on div "close Cancelar NO-SHOW CONFIRMAR SERVIR DEMORADA EN ESPERA MESA LISTA SENTADA P…" at bounding box center [531, 335] width 1062 height 671
click at [1021, 30] on icon "close" at bounding box center [1026, 31] width 38 height 38
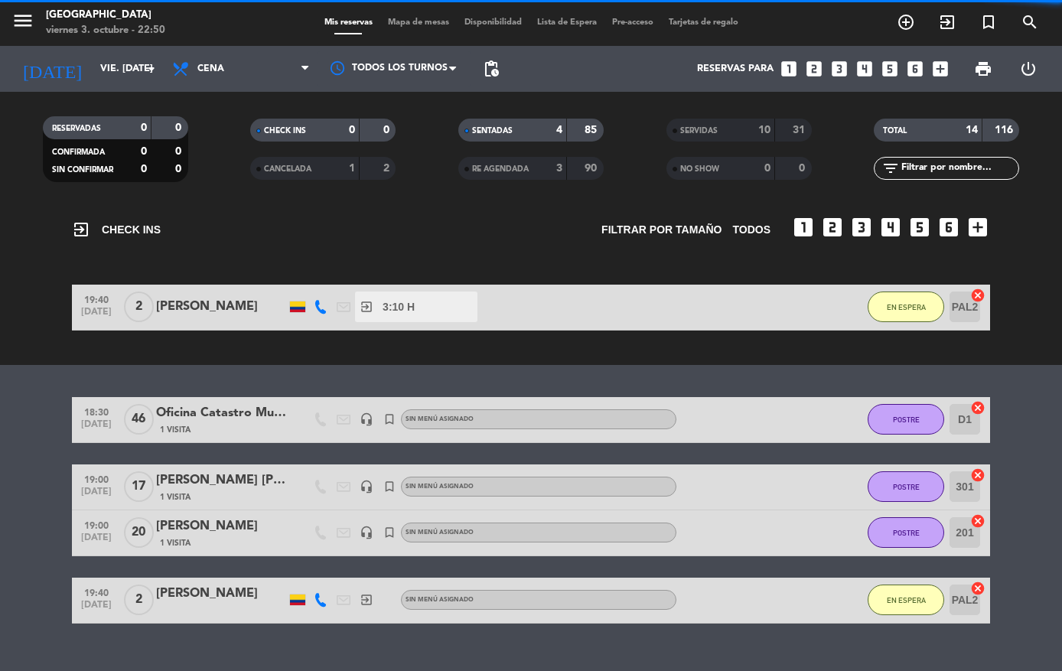
click at [917, 593] on button "EN ESPERA" at bounding box center [905, 599] width 76 height 31
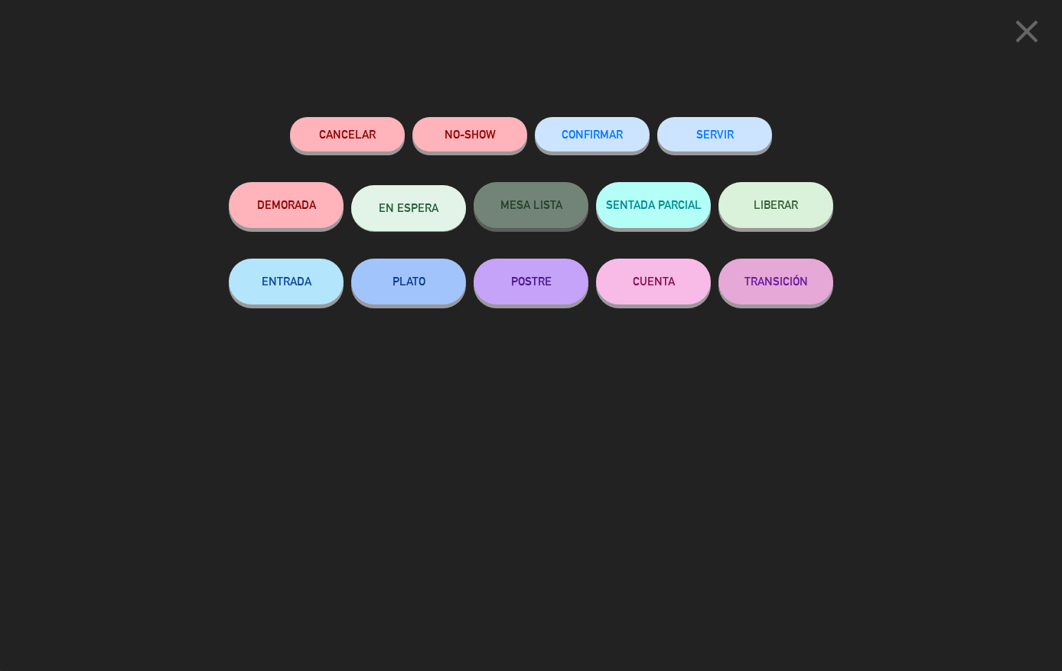
click at [428, 273] on button "PLATO" at bounding box center [408, 282] width 115 height 46
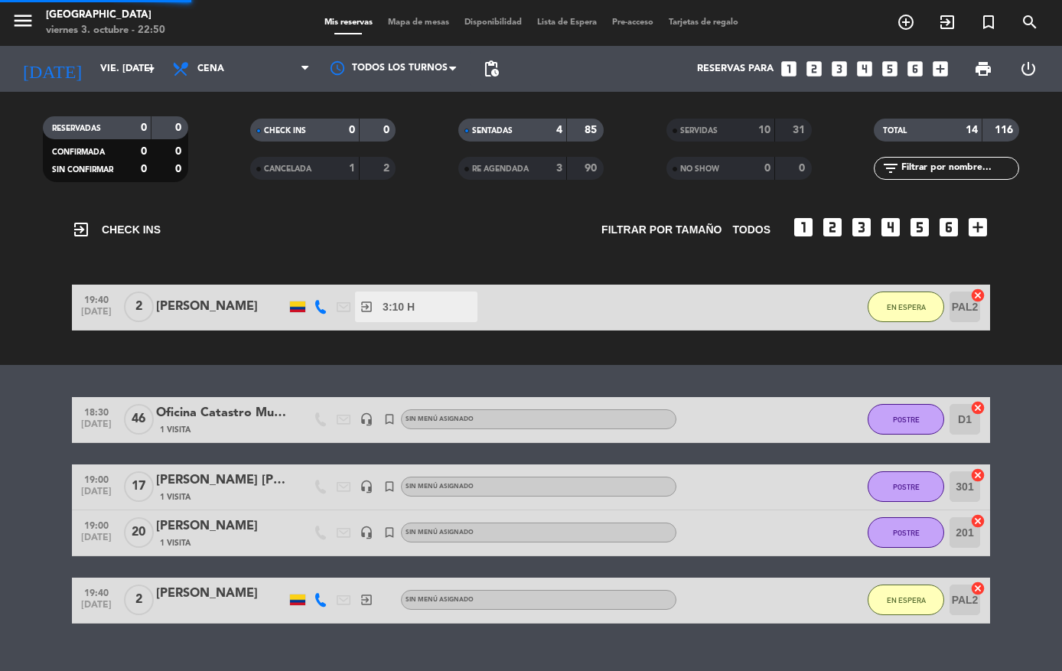
scroll to position [0, 0]
